Goal: Find specific page/section: Find specific page/section

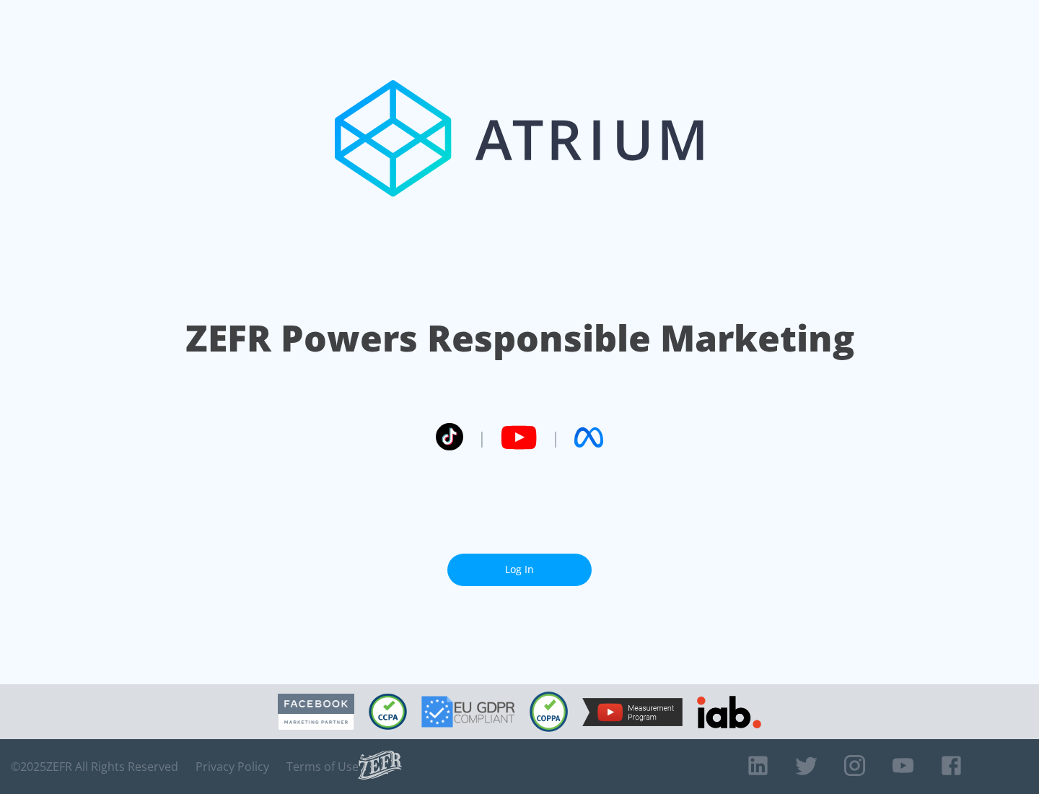
click at [520, 569] on link "Log In" at bounding box center [519, 570] width 144 height 32
